Goal: Contribute content

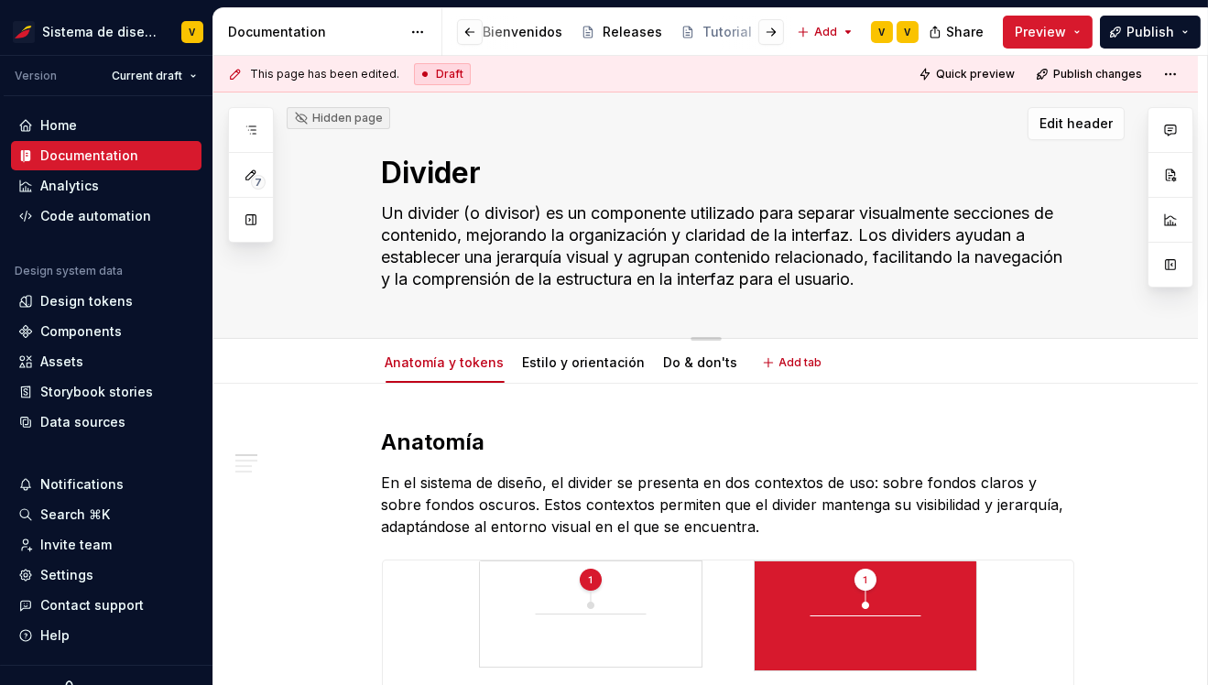
scroll to position [0, 646]
click at [715, 35] on button "Page tree" at bounding box center [726, 32] width 22 height 22
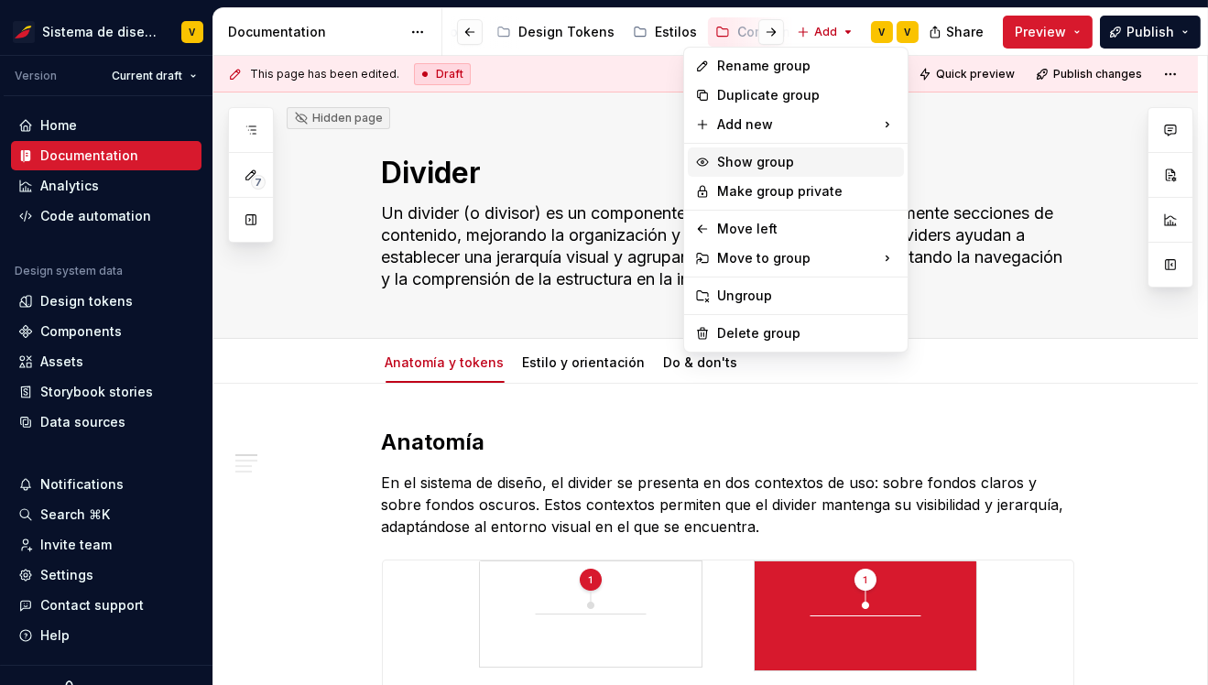
click at [756, 157] on div "Show group" at bounding box center [807, 162] width 180 height 18
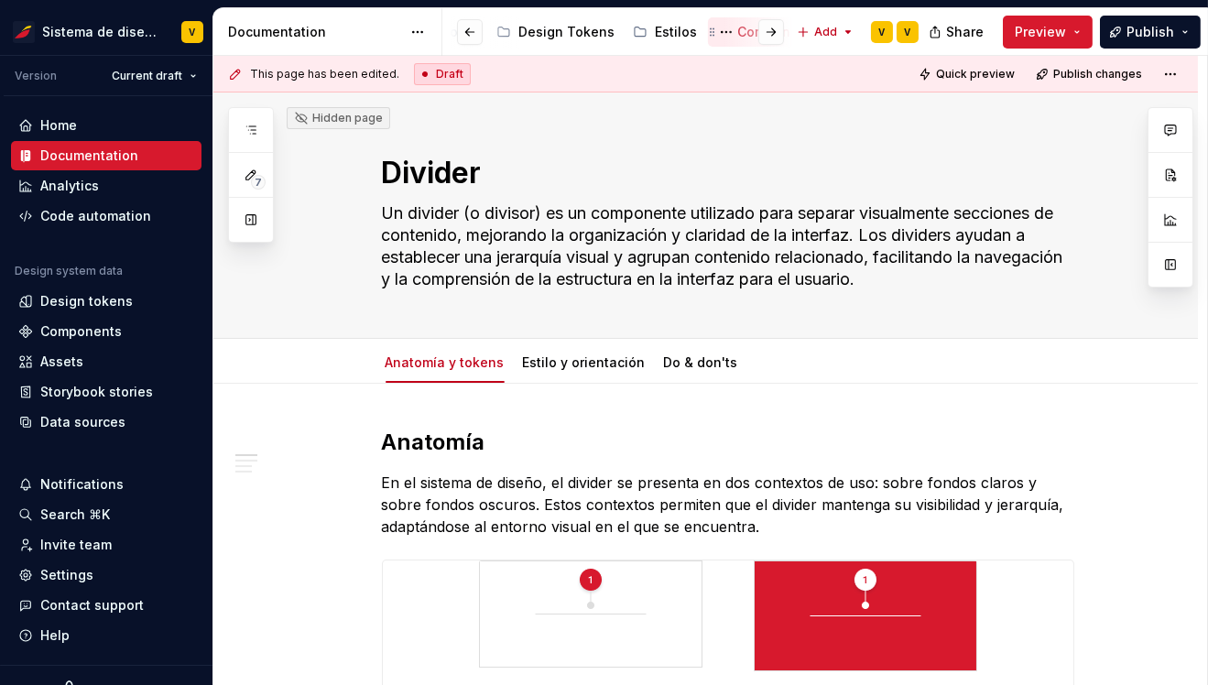
click at [737, 34] on div "Componentes" at bounding box center [782, 32] width 90 height 18
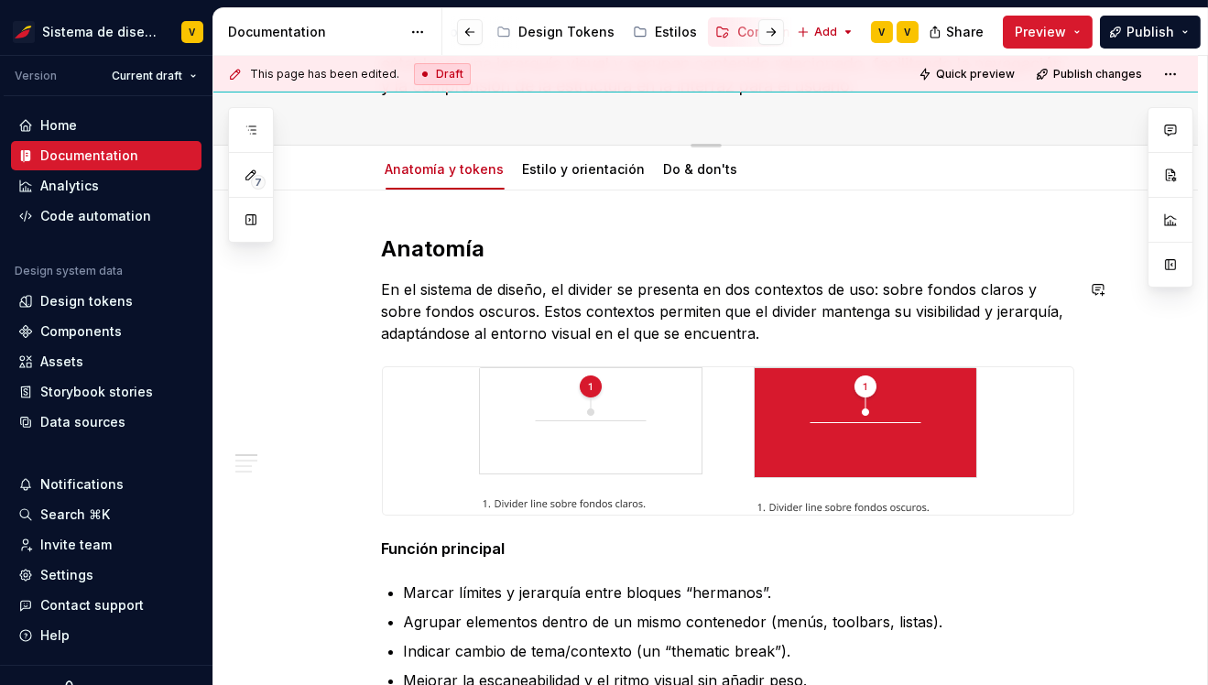
scroll to position [222, 0]
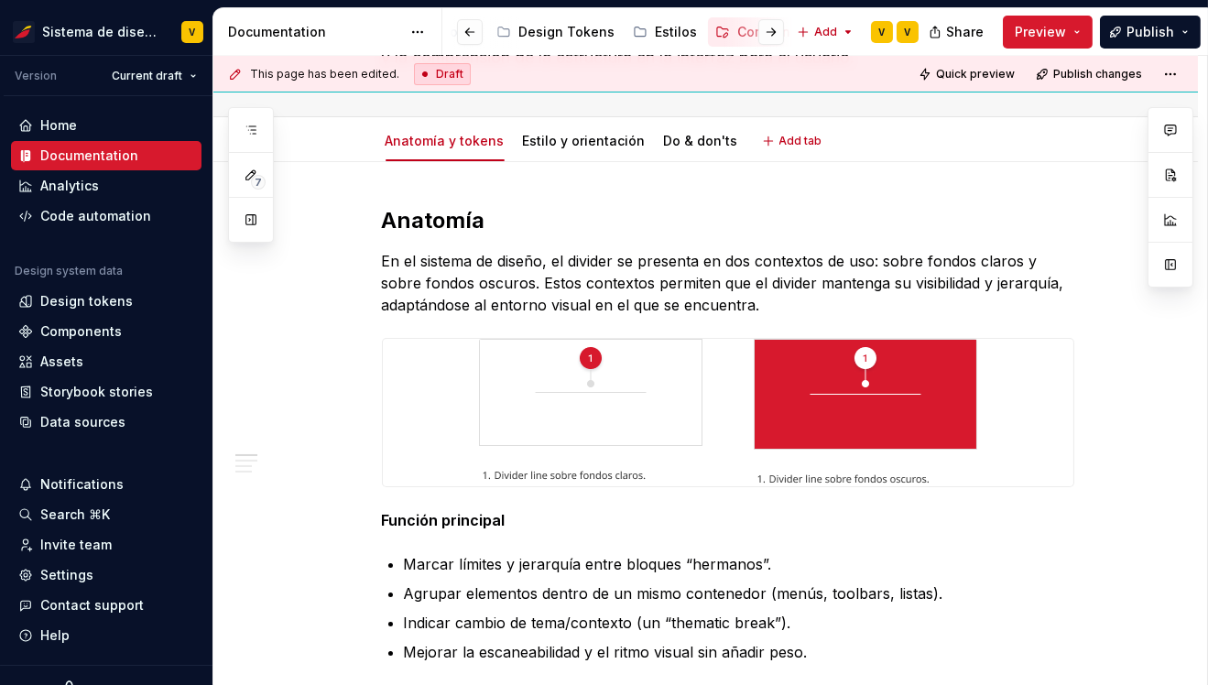
type textarea "*"
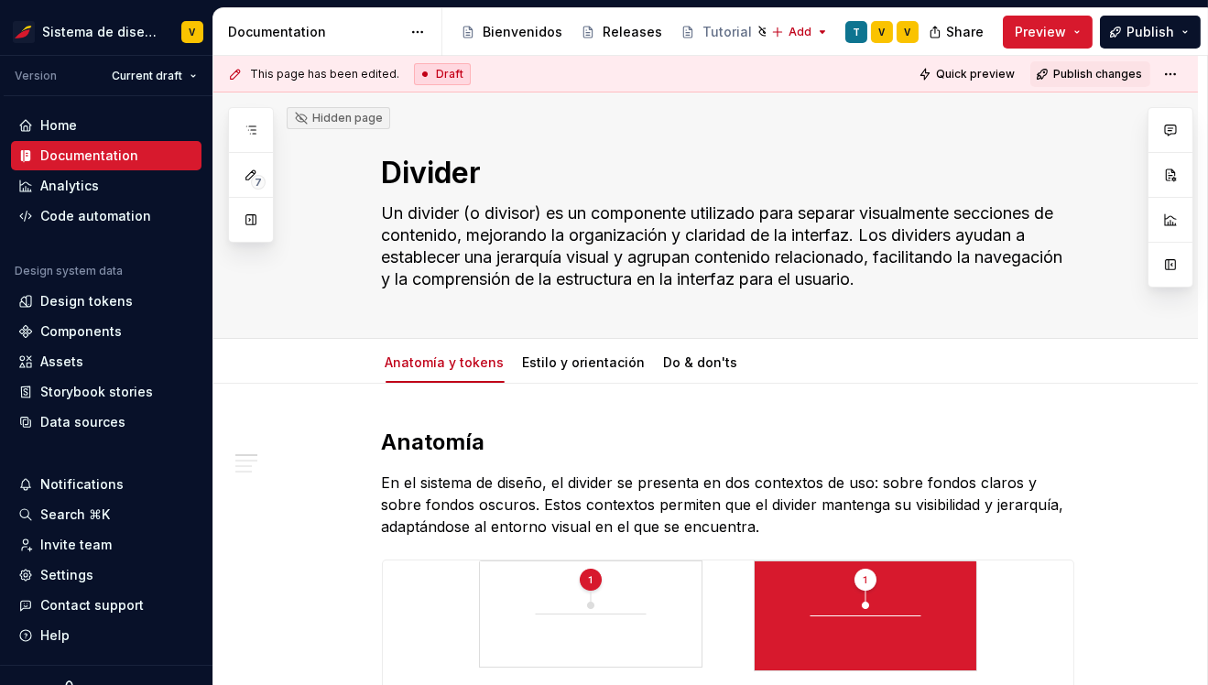
click at [1104, 76] on span "Publish changes" at bounding box center [1097, 74] width 89 height 15
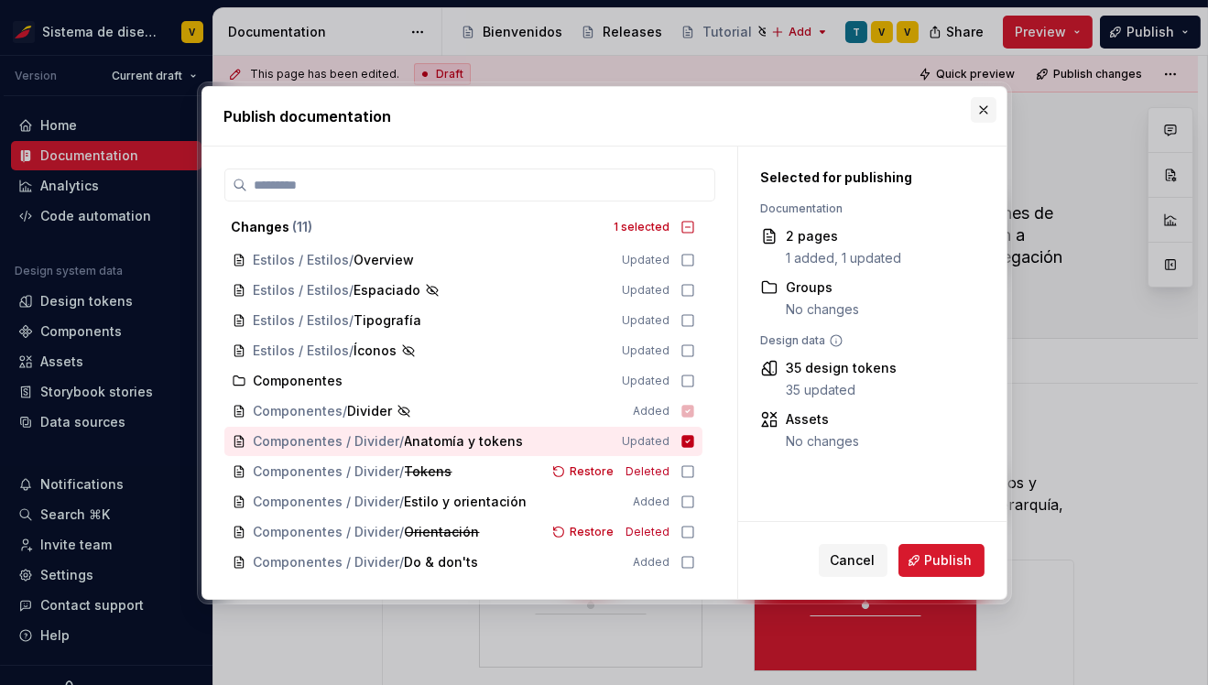
click at [985, 110] on button "button" at bounding box center [984, 110] width 26 height 26
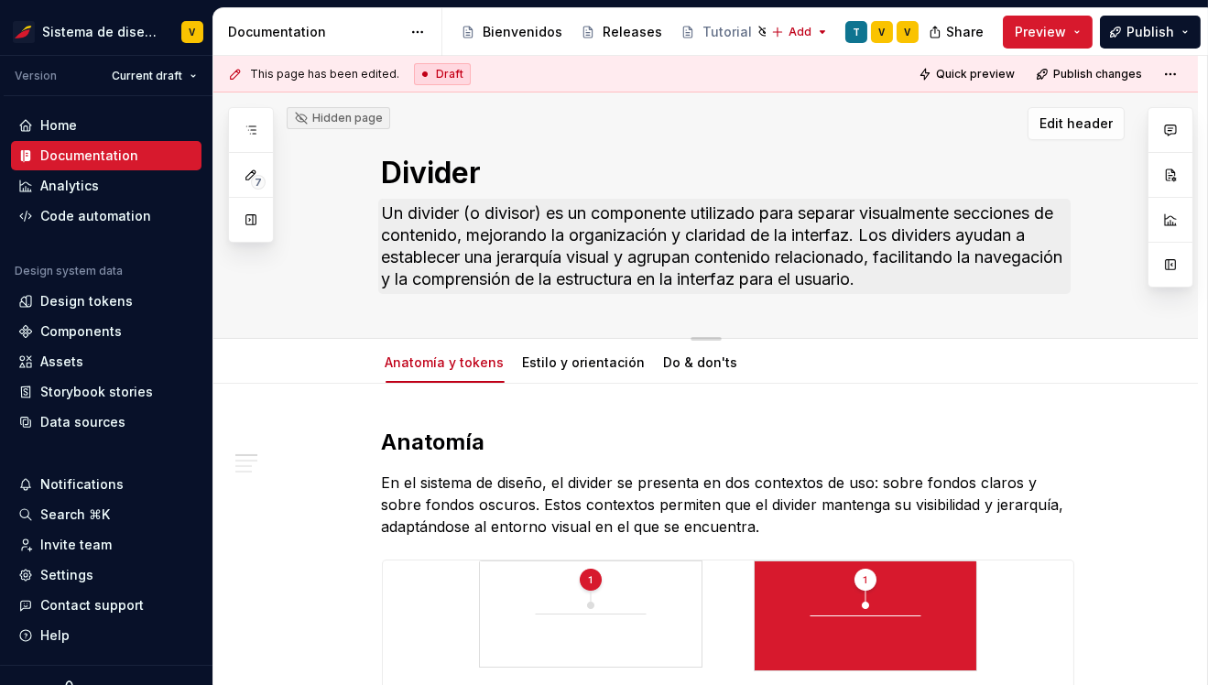
type textarea "*"
